Goal: Find specific page/section: Find specific page/section

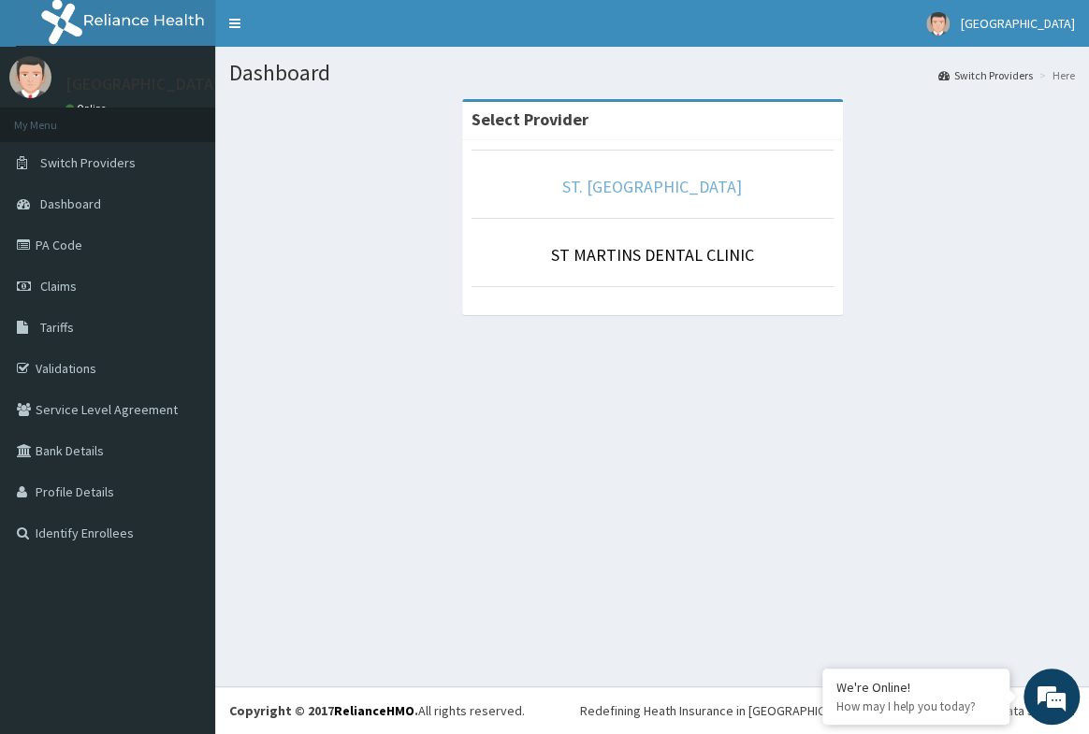
click at [636, 191] on link "ST. [GEOGRAPHIC_DATA]" at bounding box center [652, 187] width 180 height 22
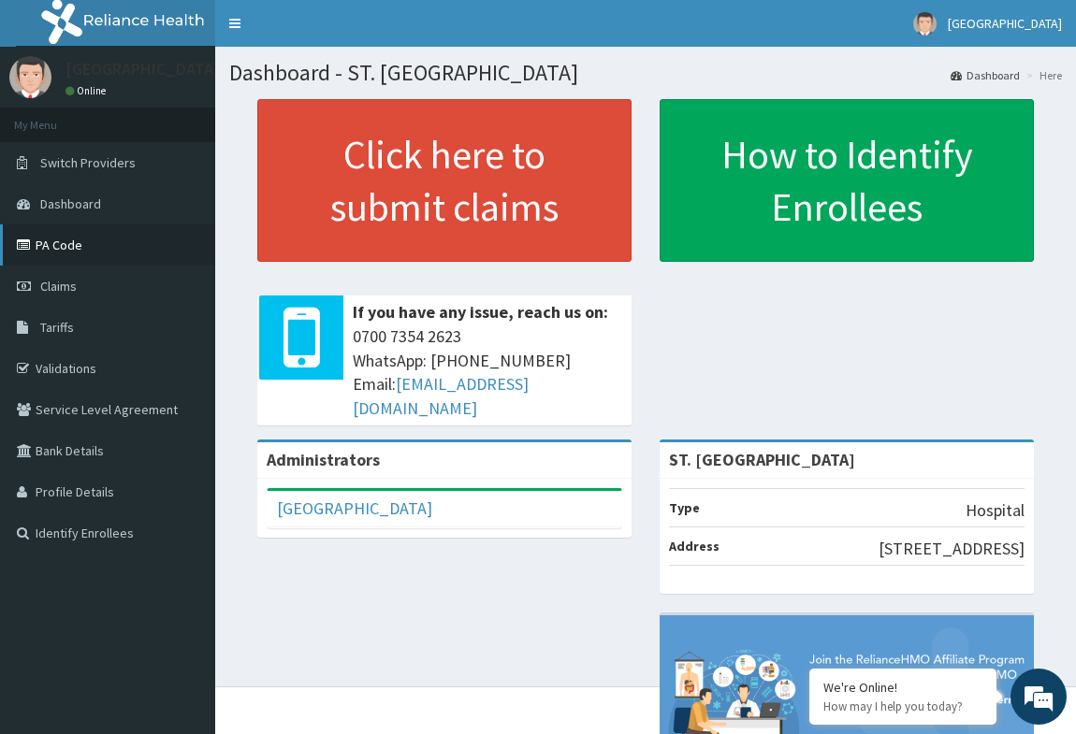
click at [57, 240] on link "PA Code" at bounding box center [107, 245] width 215 height 41
